Goal: Information Seeking & Learning: Learn about a topic

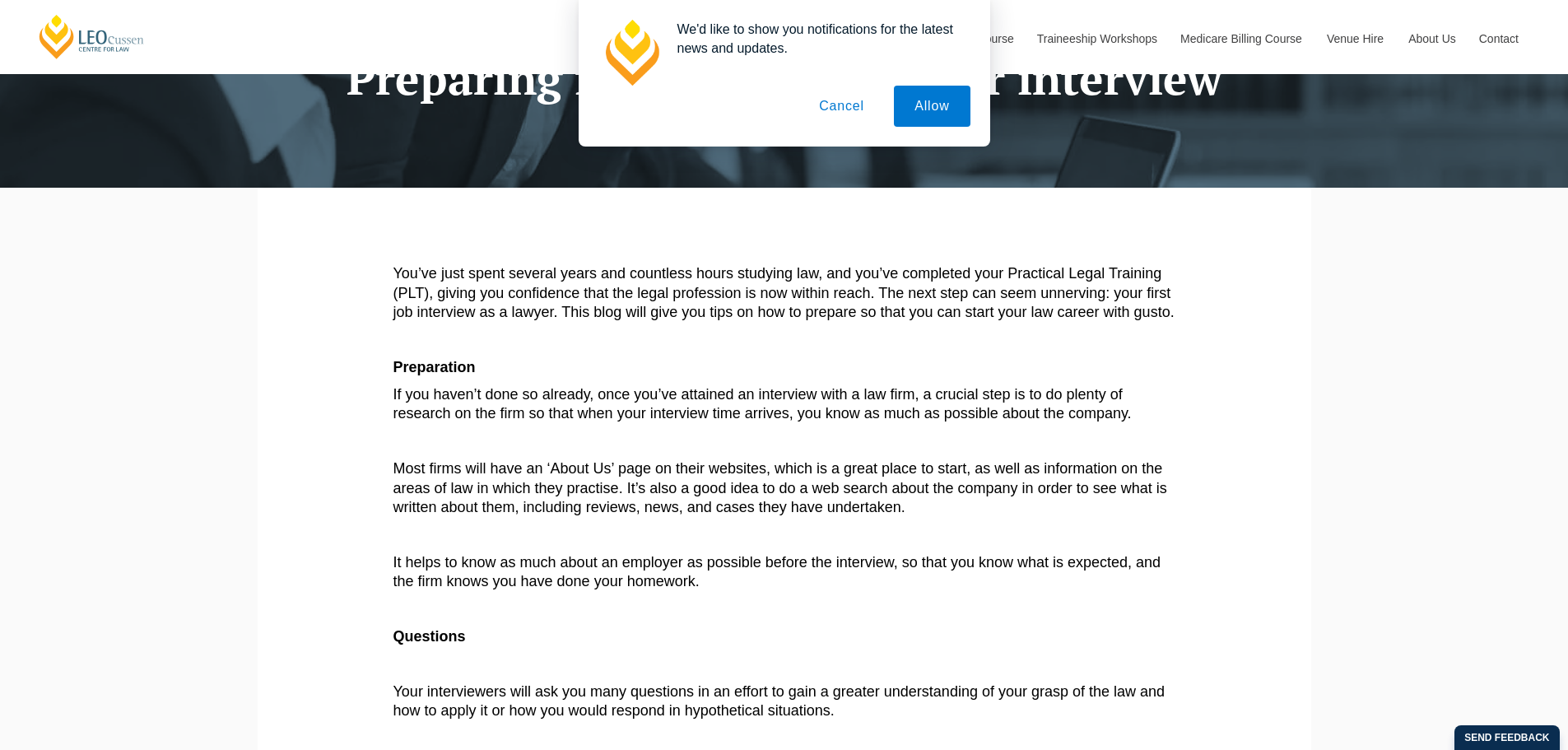
click at [852, 97] on button "Cancel" at bounding box center [842, 106] width 86 height 41
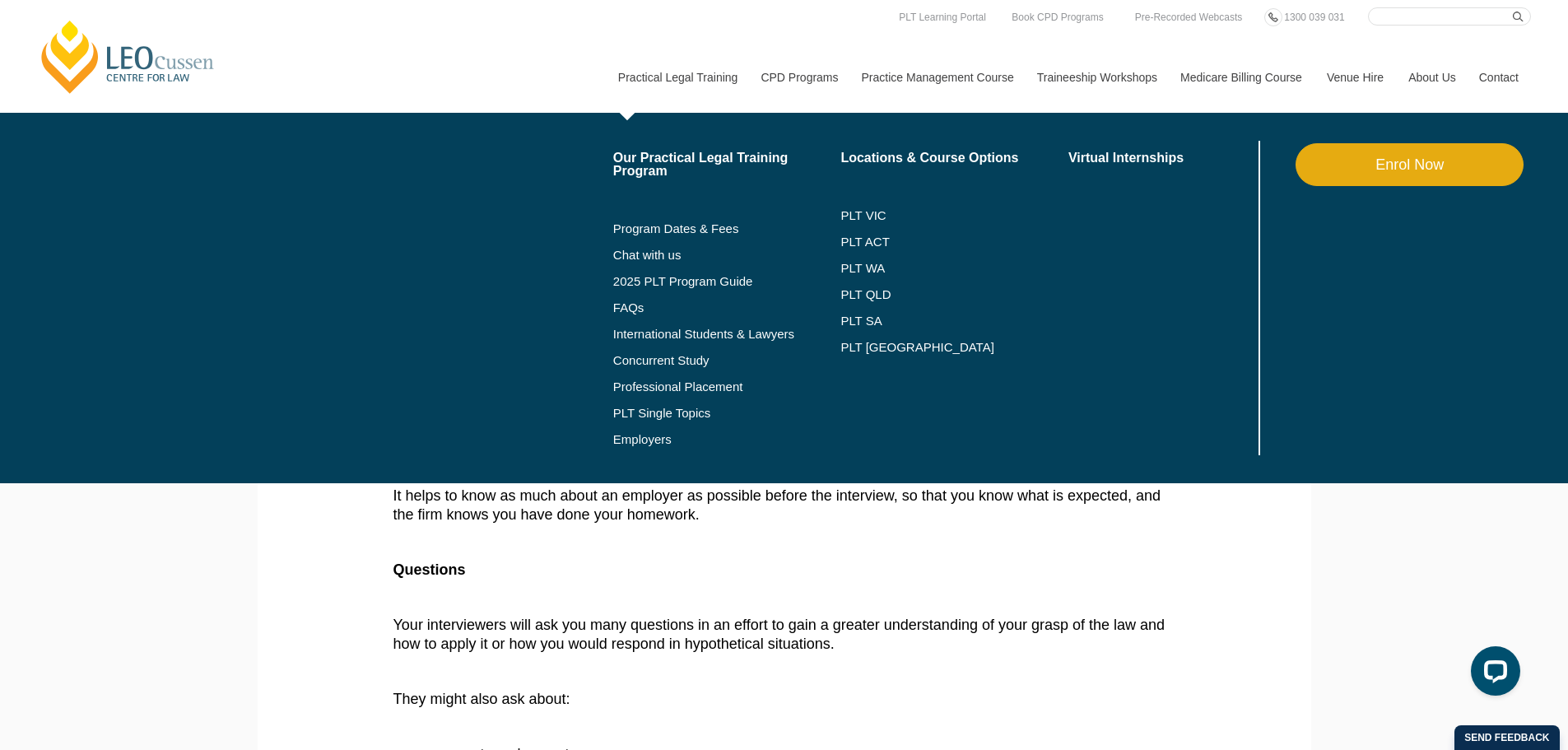
scroll to position [256, 0]
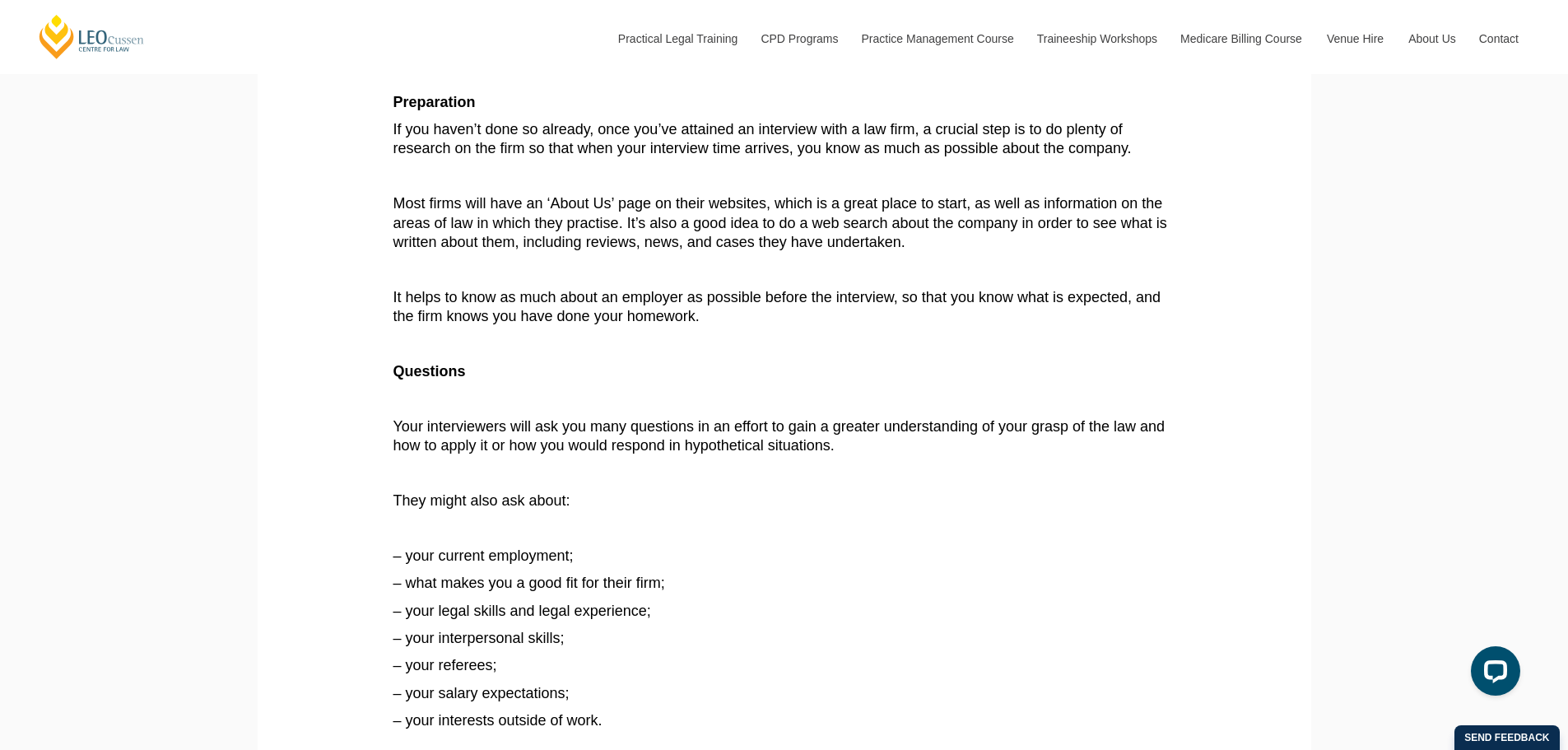
drag, startPoint x: 458, startPoint y: 341, endPoint x: 505, endPoint y: 396, distance: 72.3
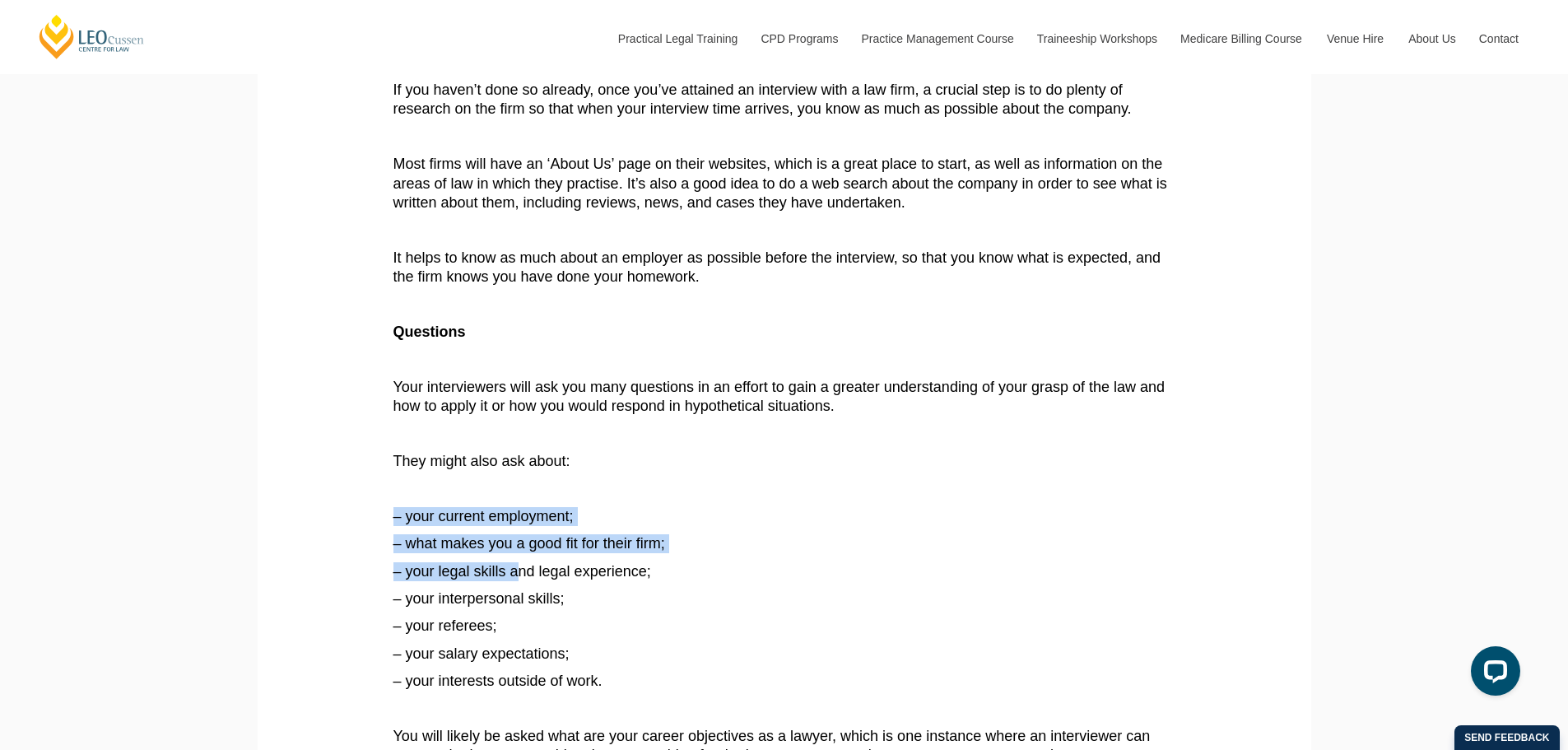
drag, startPoint x: 484, startPoint y: 482, endPoint x: 524, endPoint y: 589, distance: 114.2
click at [522, 586] on article "You’ve just spent several years and countless hours studying law, and you’ve co…" at bounding box center [784, 709] width 782 height 1554
click at [527, 595] on span "– your interpersonal skills;" at bounding box center [479, 599] width 171 height 17
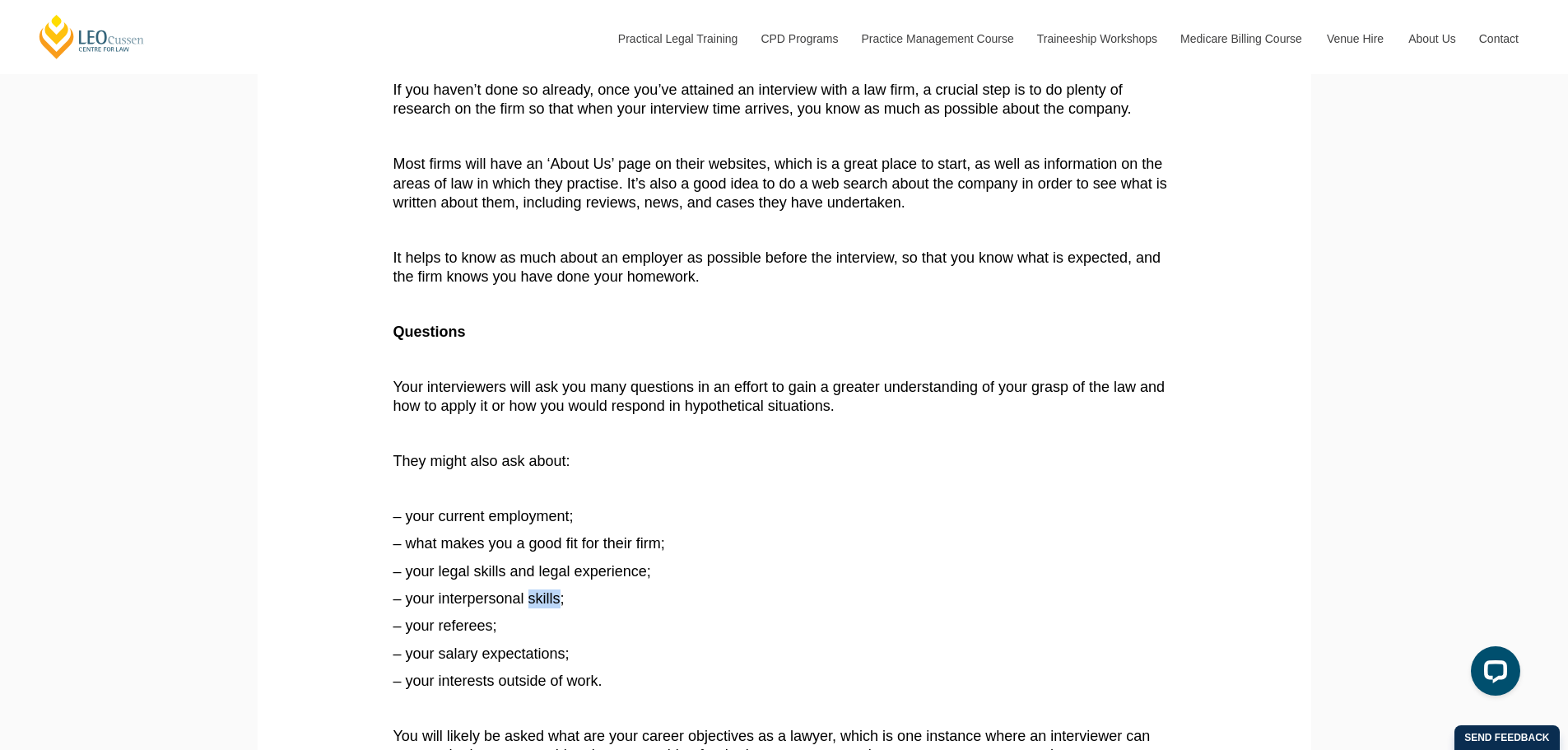
click at [527, 595] on span "– your interpersonal skills;" at bounding box center [479, 599] width 171 height 17
drag, startPoint x: 527, startPoint y: 595, endPoint x: 488, endPoint y: 460, distance: 140.5
click at [524, 594] on span "– your interpersonal skills;" at bounding box center [479, 599] width 171 height 17
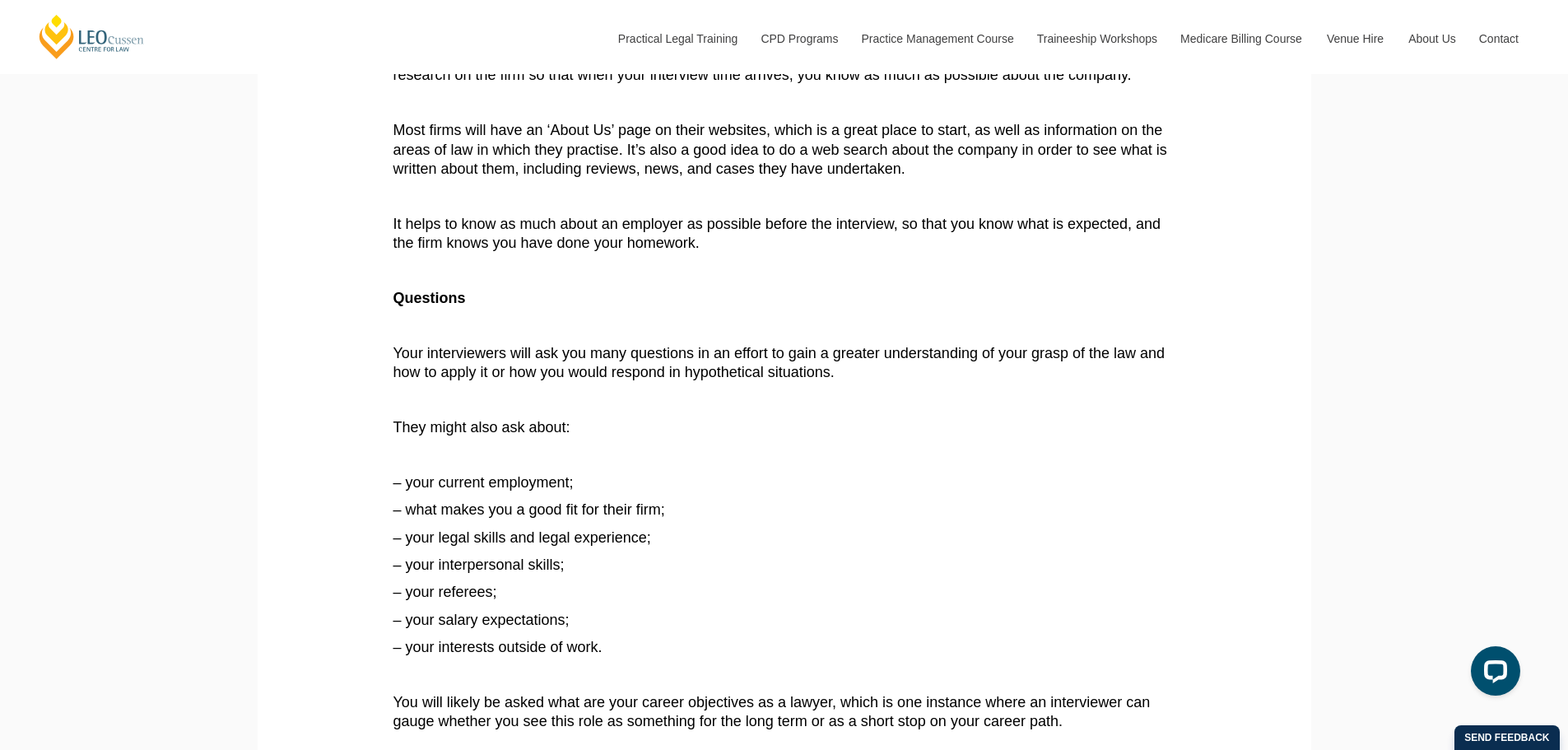
scroll to position [553, 0]
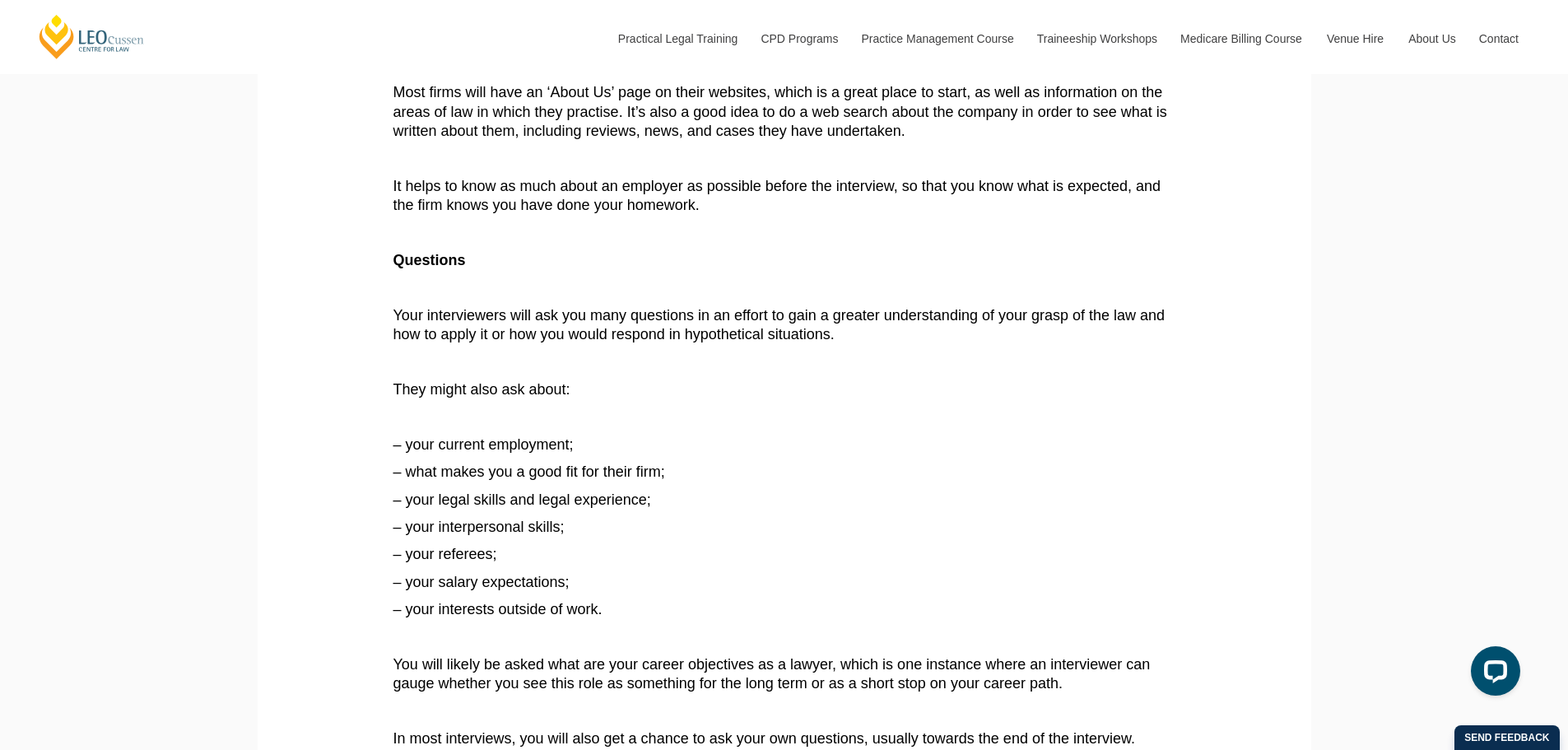
drag, startPoint x: 486, startPoint y: 446, endPoint x: 505, endPoint y: 490, distance: 47.9
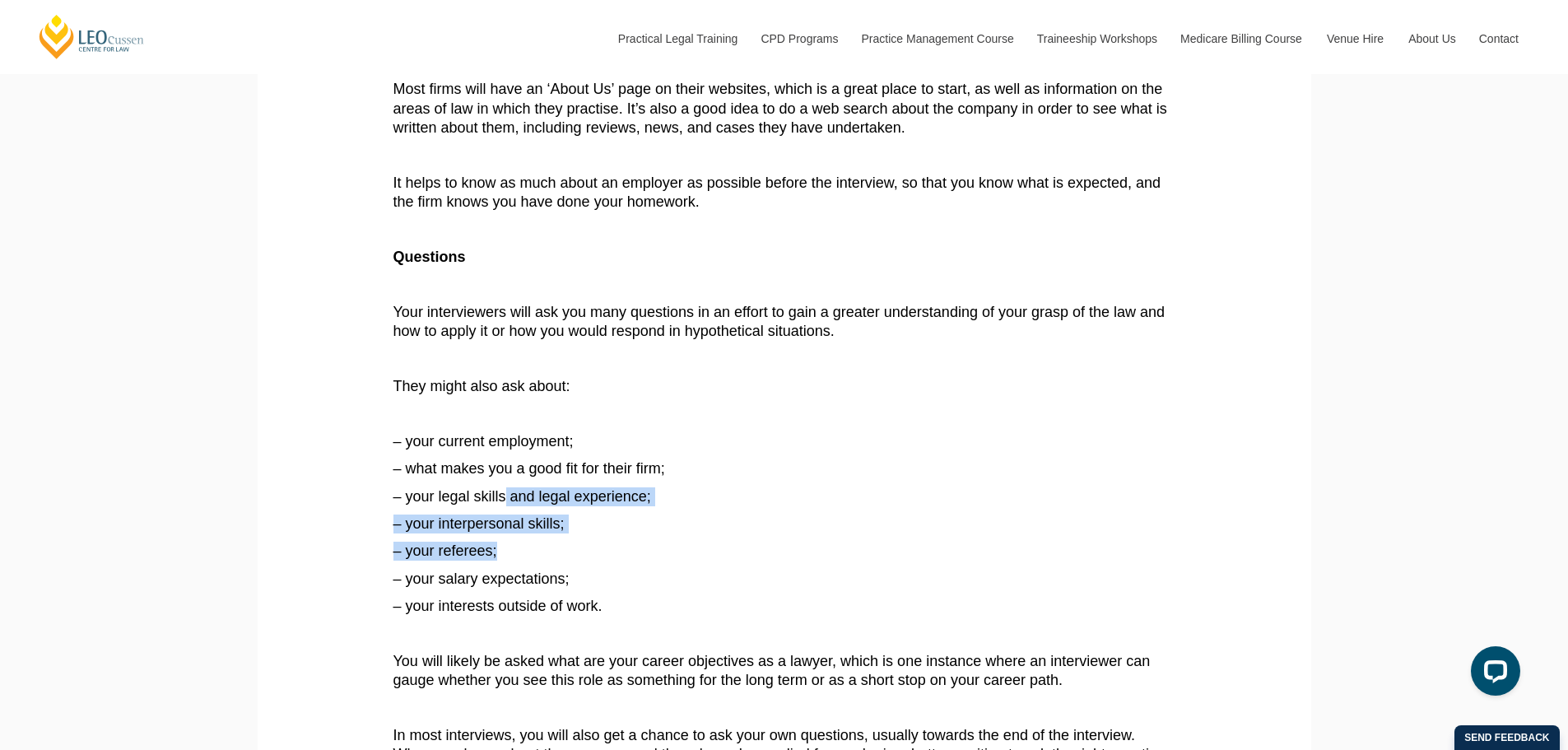
drag, startPoint x: 505, startPoint y: 490, endPoint x: 534, endPoint y: 582, distance: 96.5
click at [534, 577] on article "You’ve just spent several years and countless hours studying law, and you’ve co…" at bounding box center [784, 633] width 782 height 1554
click at [539, 606] on span "– your interests outside of work." at bounding box center [498, 606] width 209 height 17
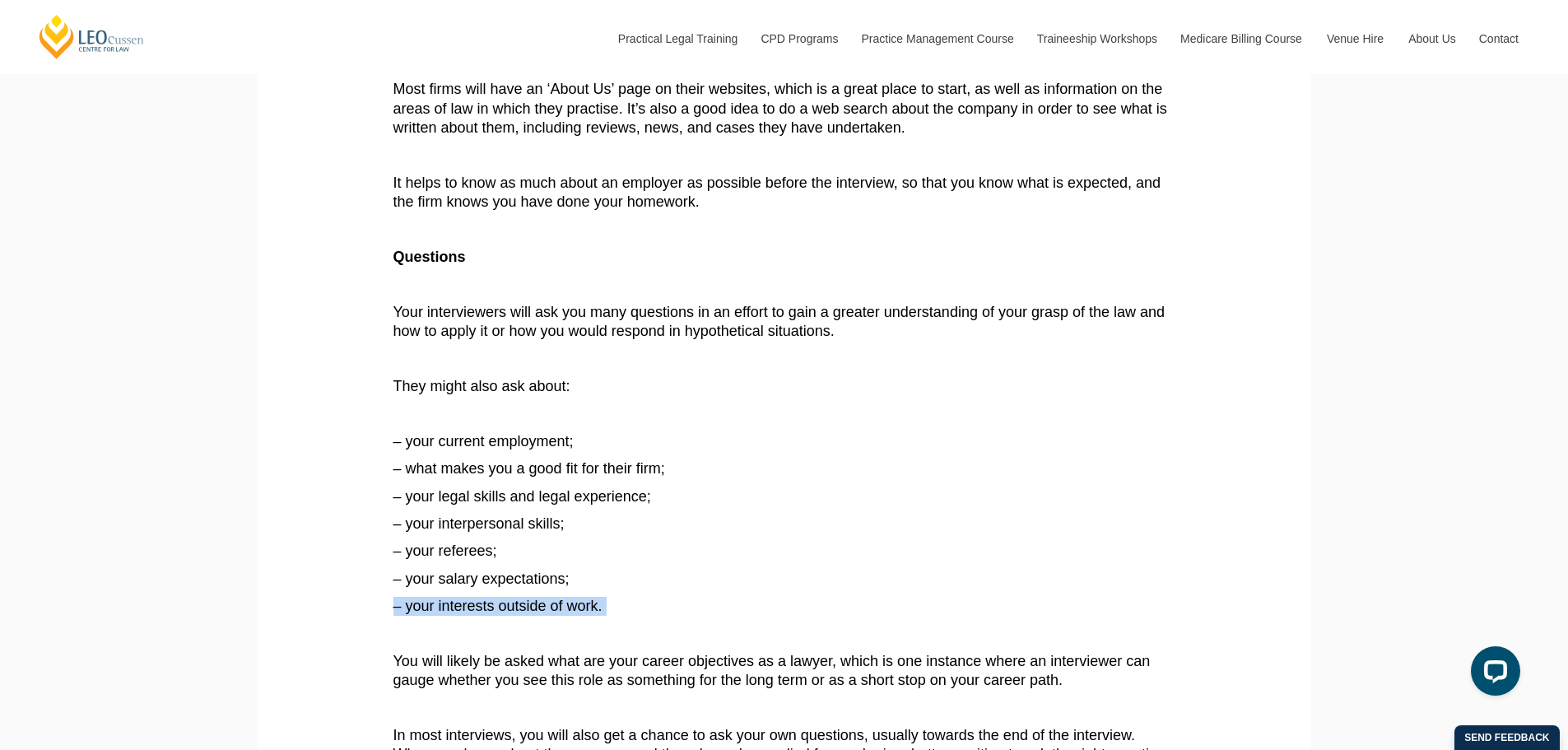
drag, startPoint x: 539, startPoint y: 606, endPoint x: 465, endPoint y: 449, distance: 173.6
click at [535, 602] on span "– your interests outside of work." at bounding box center [498, 606] width 209 height 17
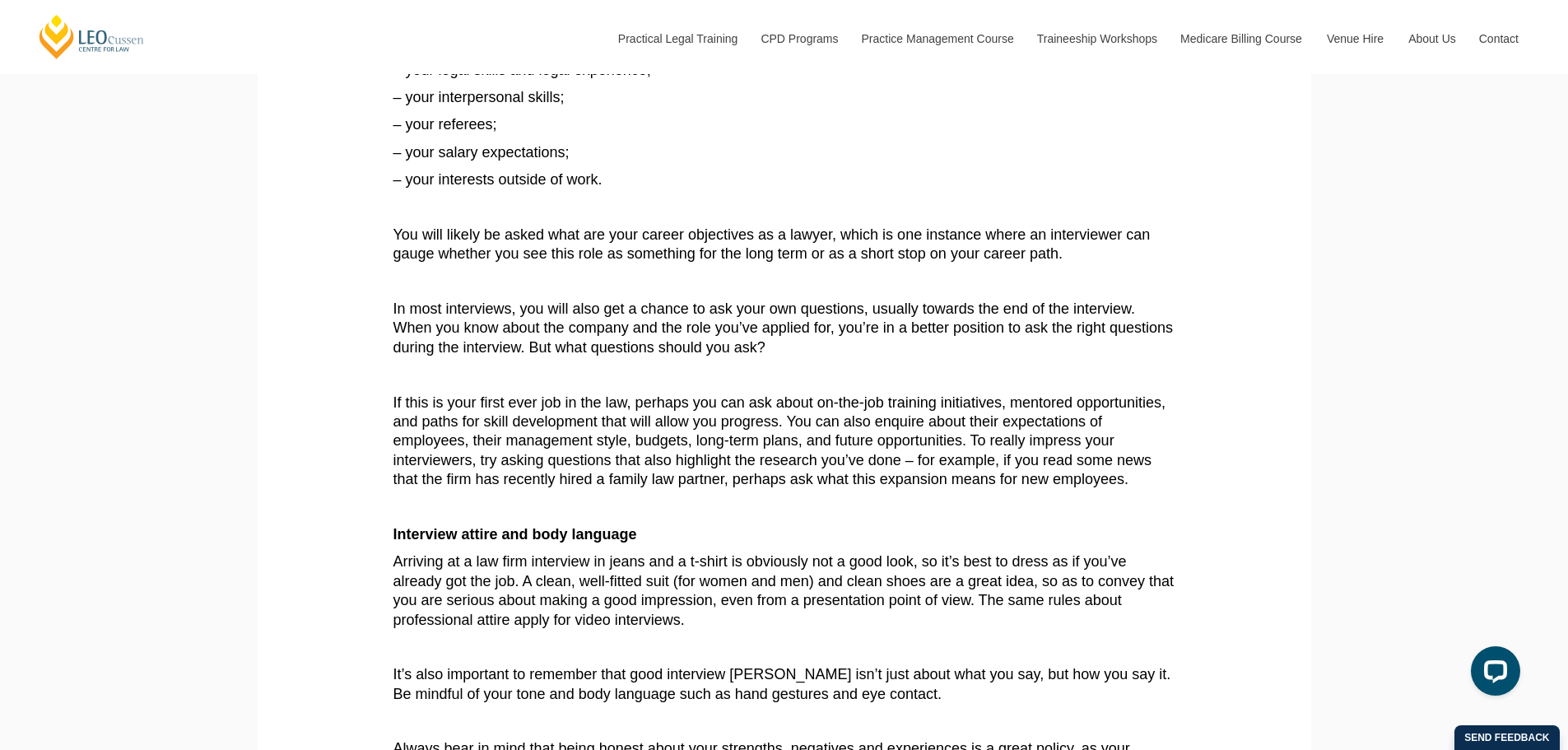
drag, startPoint x: 465, startPoint y: 449, endPoint x: 470, endPoint y: 514, distance: 65.2
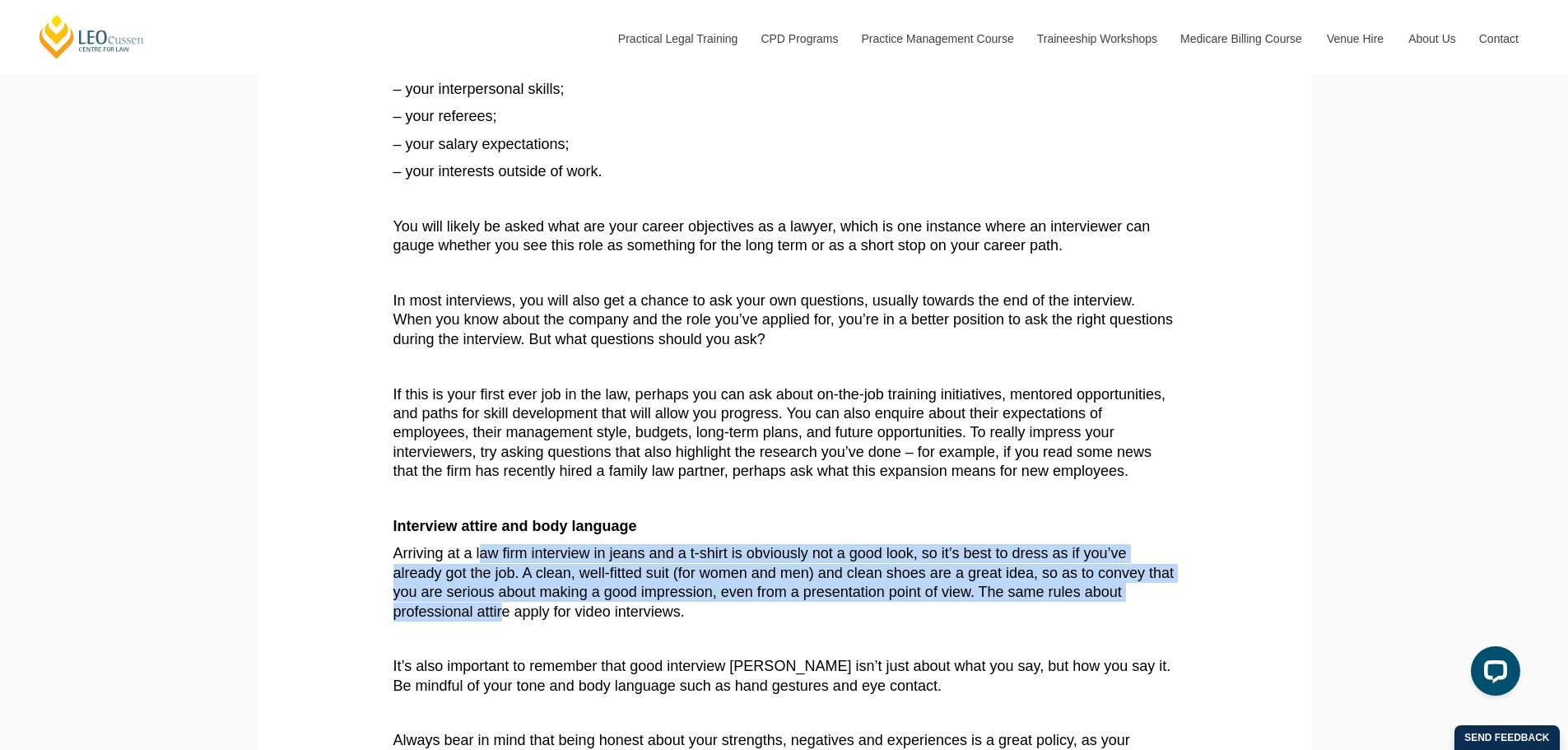
drag, startPoint x: 481, startPoint y: 561, endPoint x: 504, endPoint y: 614, distance: 57.8
click at [504, 614] on span "Arriving at a law firm interview in jeans and a t-shirt is obviously not a good…" at bounding box center [784, 582] width 781 height 74
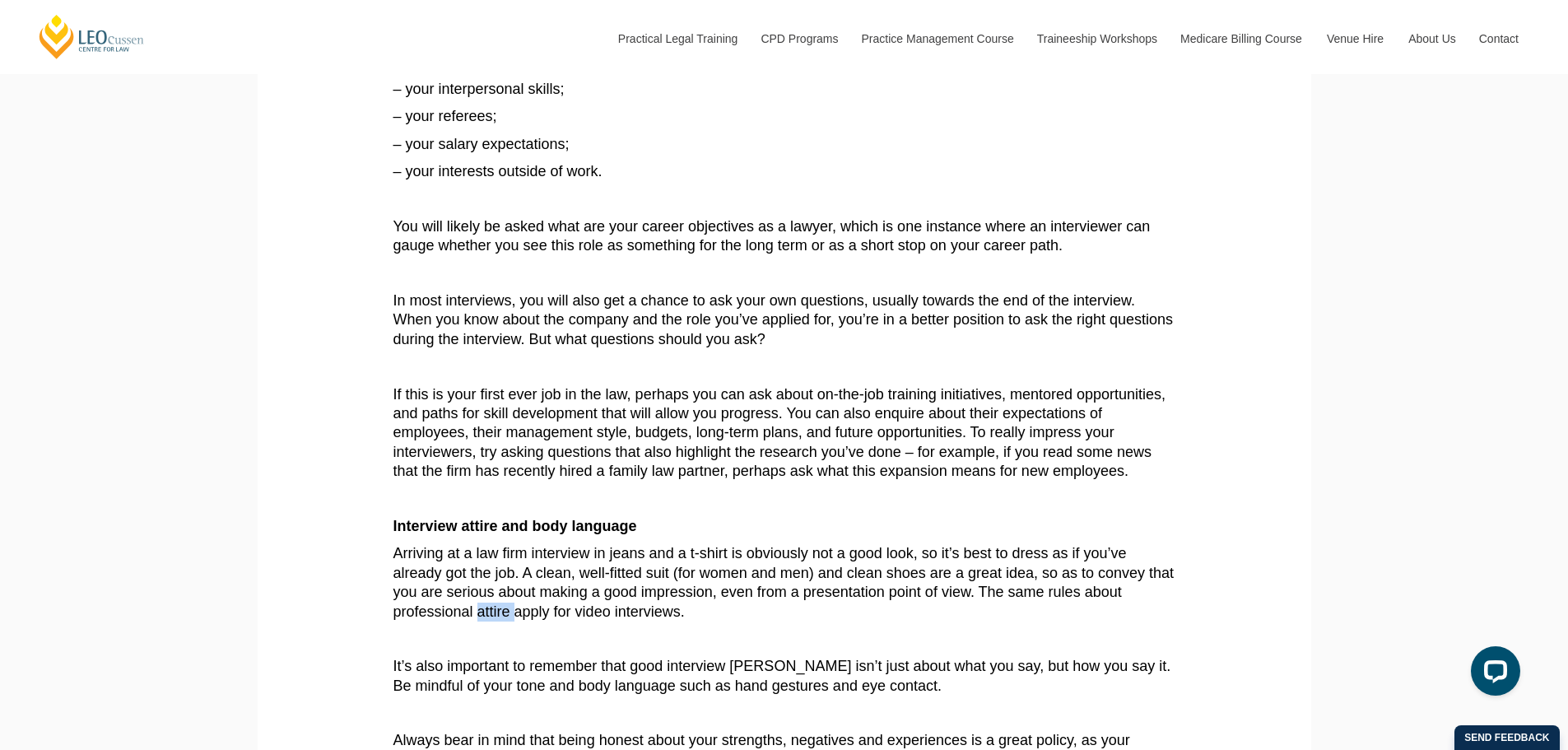
click at [504, 614] on span "Arriving at a law firm interview in jeans and a t-shirt is obviously not a good…" at bounding box center [784, 582] width 781 height 74
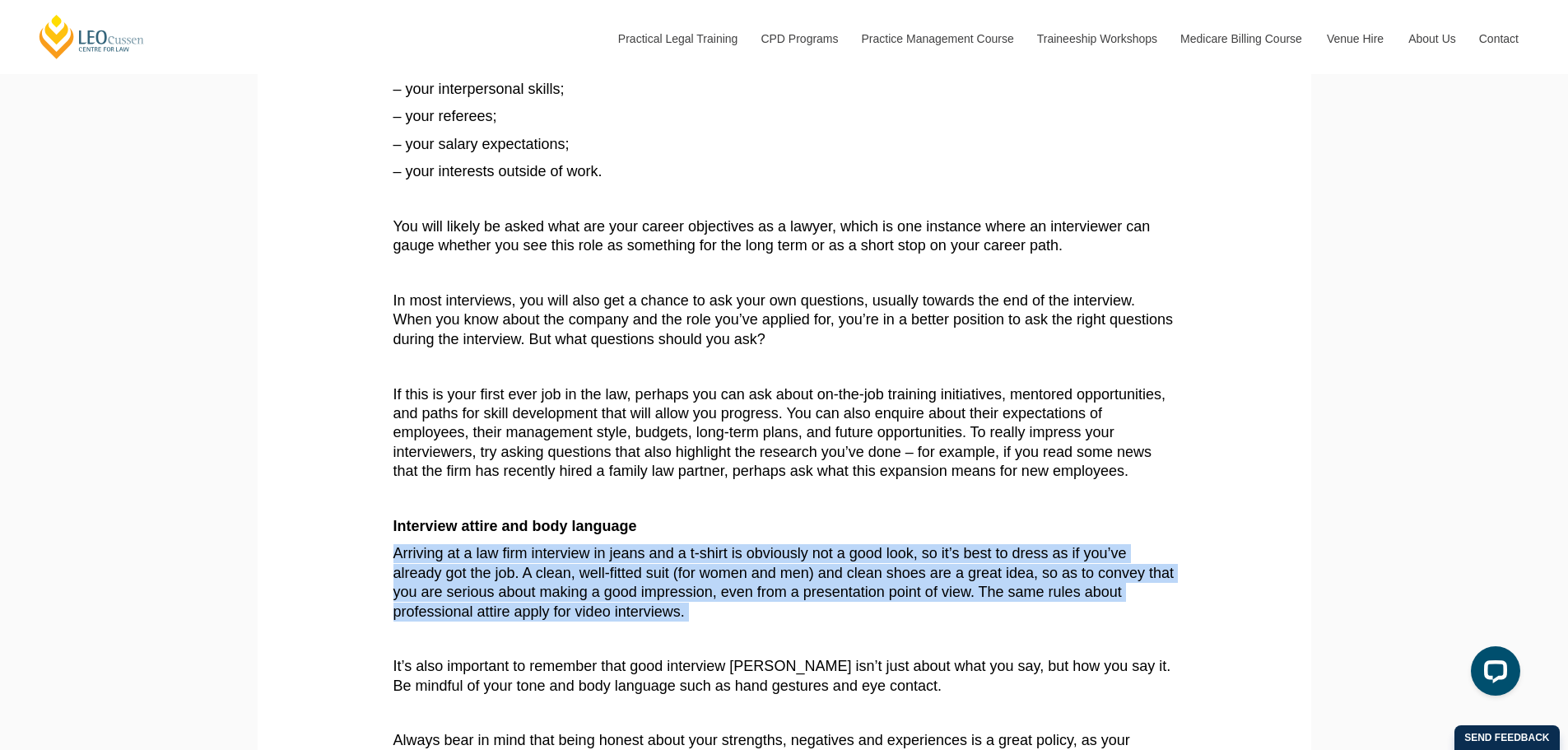
click at [504, 614] on span "Arriving at a law firm interview in jeans and a t-shirt is obviously not a good…" at bounding box center [784, 582] width 781 height 74
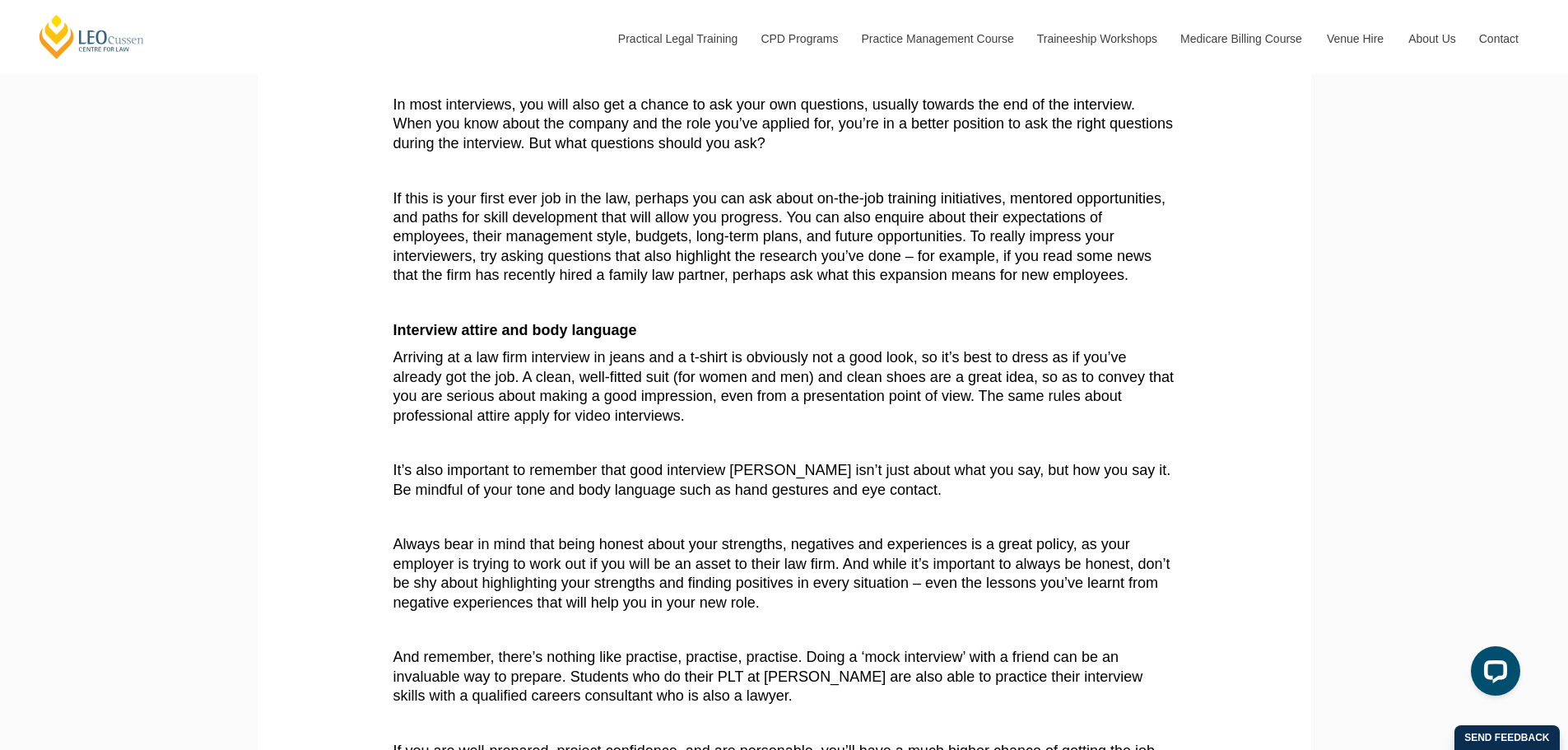
drag, startPoint x: 450, startPoint y: 319, endPoint x: 451, endPoint y: 352, distance: 33.0
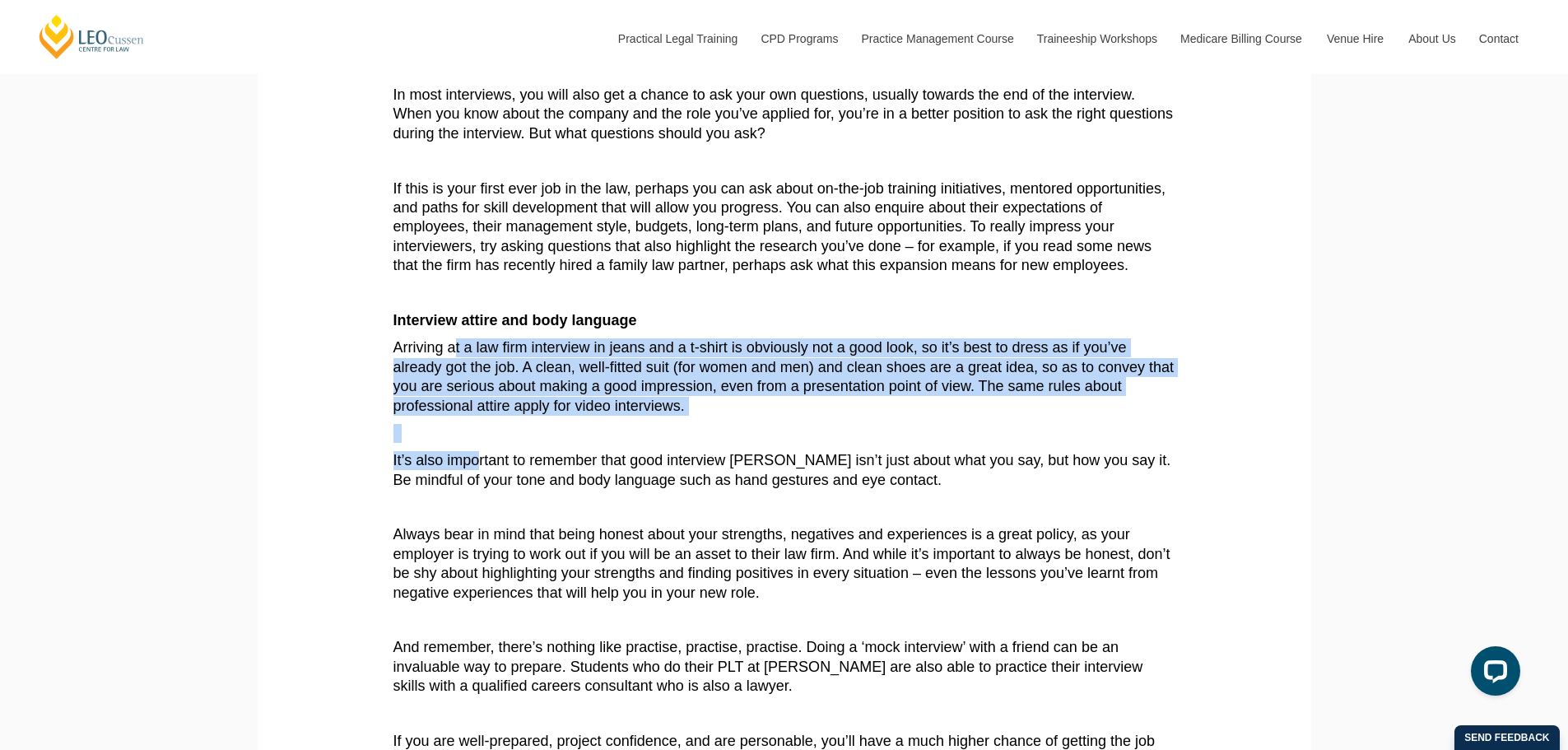
drag, startPoint x: 455, startPoint y: 358, endPoint x: 484, endPoint y: 481, distance: 126.4
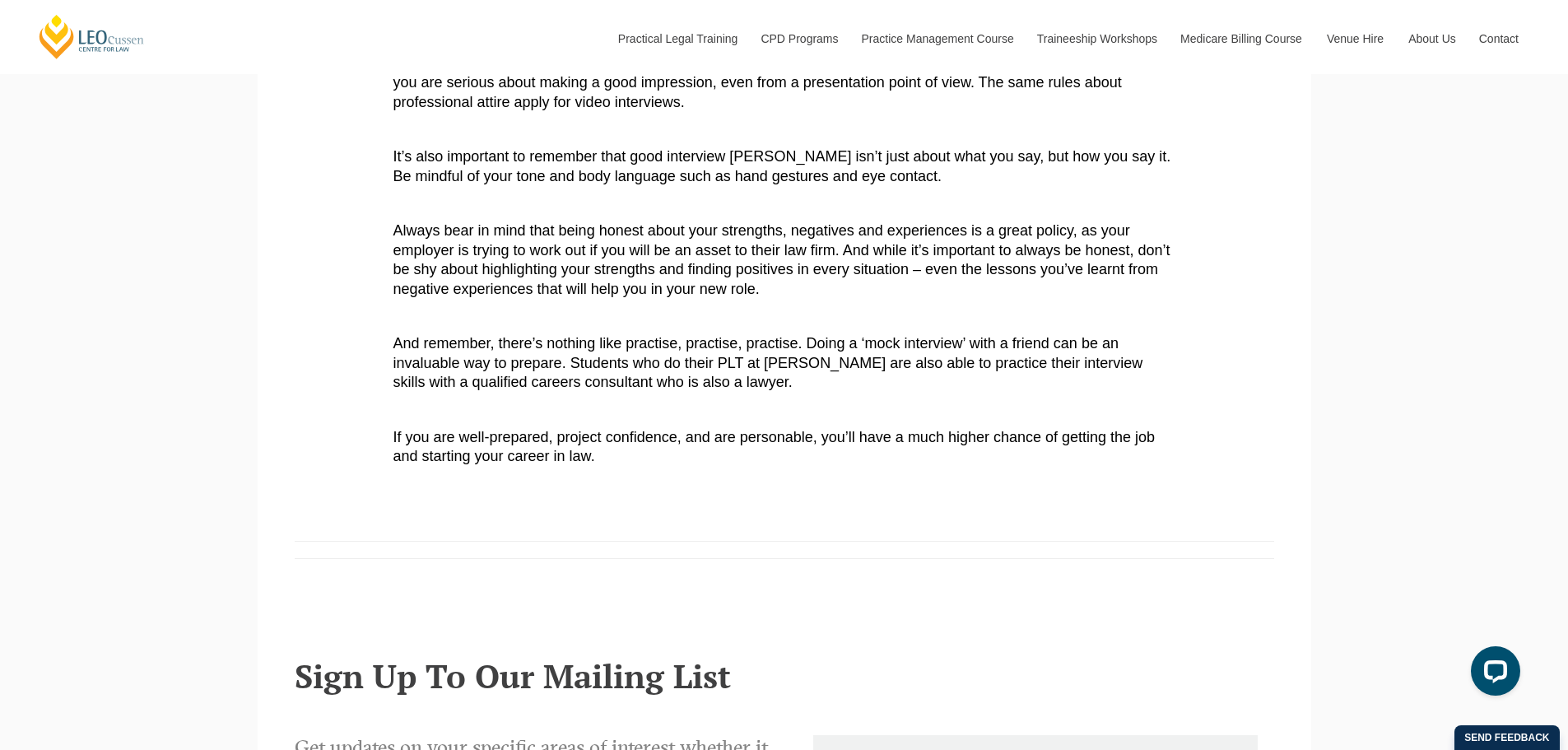
drag, startPoint x: 425, startPoint y: 514, endPoint x: 423, endPoint y: 550, distance: 36.1
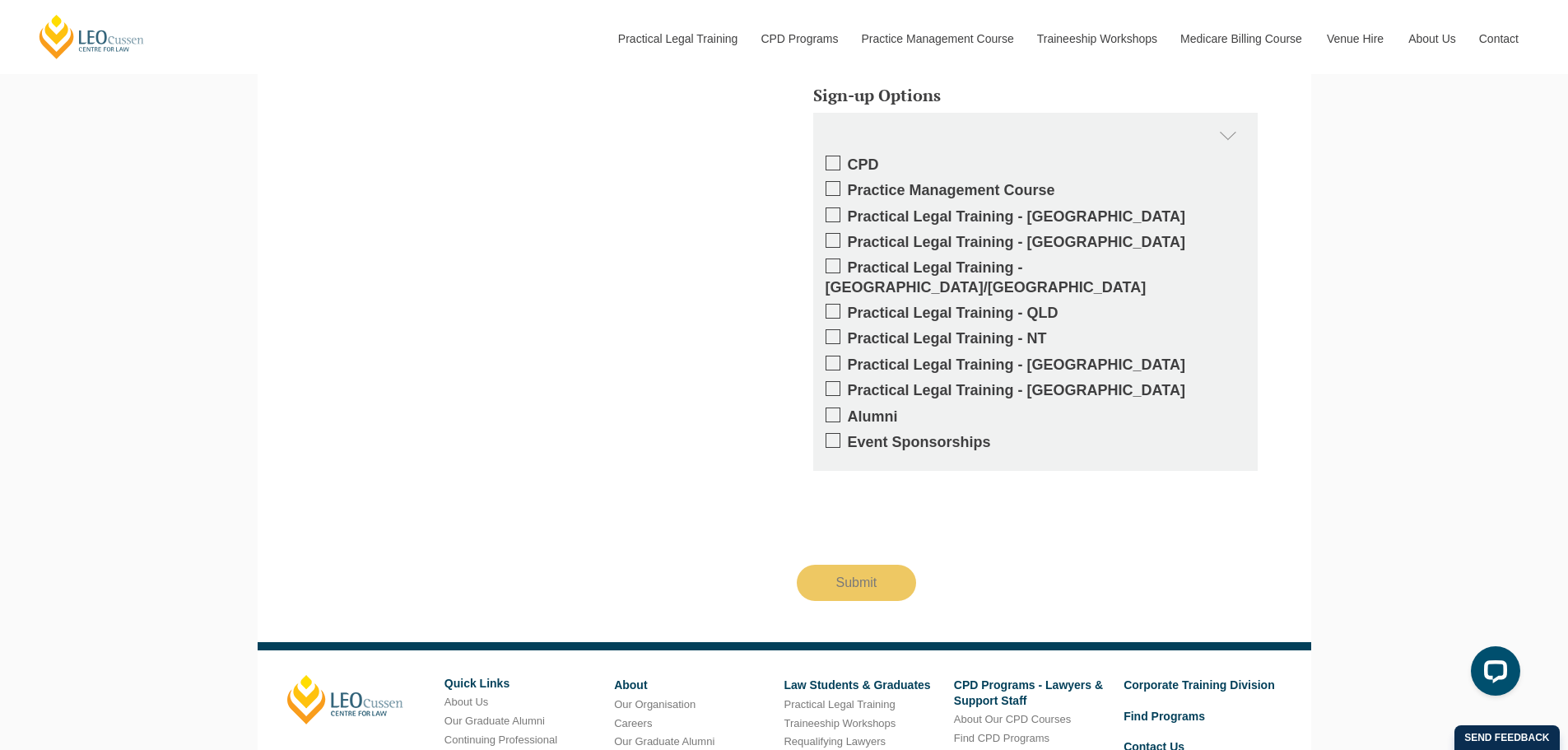
scroll to position [1992, 0]
